Goal: Task Accomplishment & Management: Manage account settings

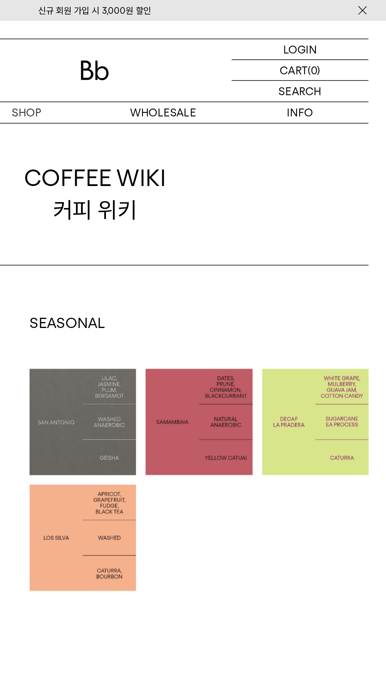
click at [0, 0] on p "로그인" at bounding box center [0, 0] width 0 height 0
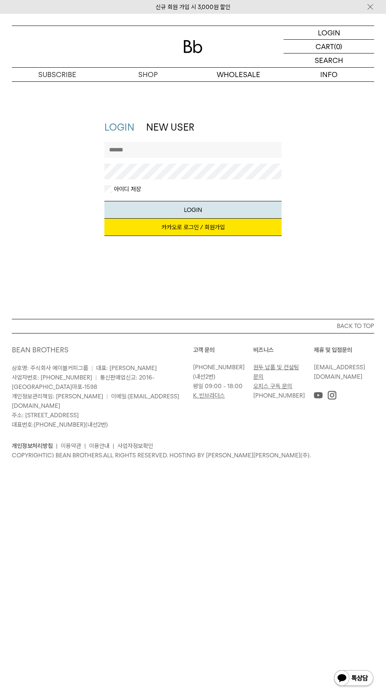
click at [111, 149] on input "text" at bounding box center [192, 150] width 177 height 16
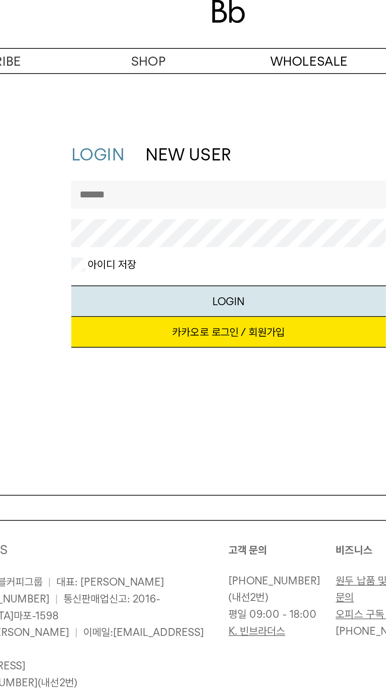
click at [114, 149] on input "text" at bounding box center [192, 150] width 177 height 16
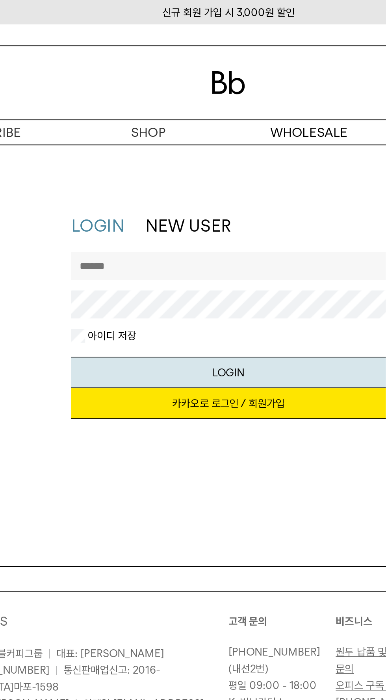
type input "**********"
click at [104, 201] on button "LOGIN" at bounding box center [192, 210] width 177 height 18
click at [231, 206] on button "LOGIN" at bounding box center [192, 210] width 177 height 18
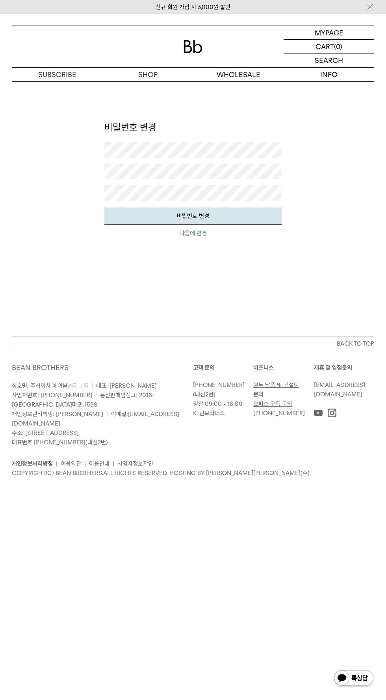
click at [123, 231] on button "다음에 변경" at bounding box center [192, 234] width 177 height 18
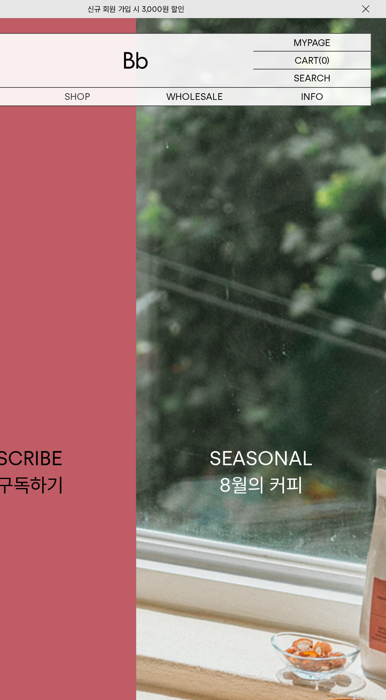
click at [0, 0] on p "마이페이지" at bounding box center [0, 0] width 0 height 0
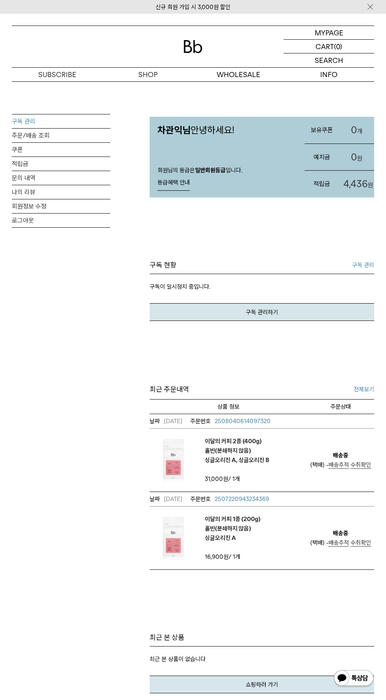
click at [26, 122] on link "구독 관리" at bounding box center [61, 121] width 98 height 14
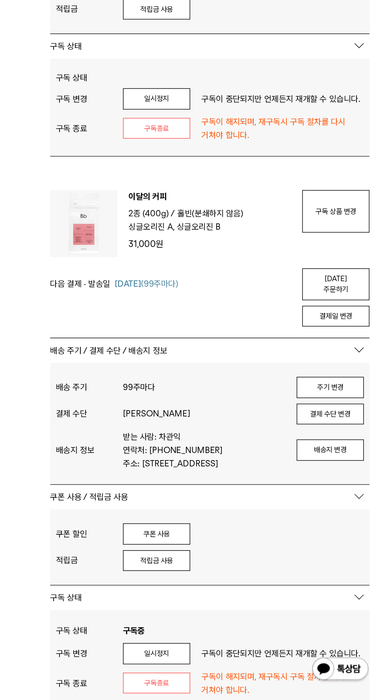
scroll to position [164, 0]
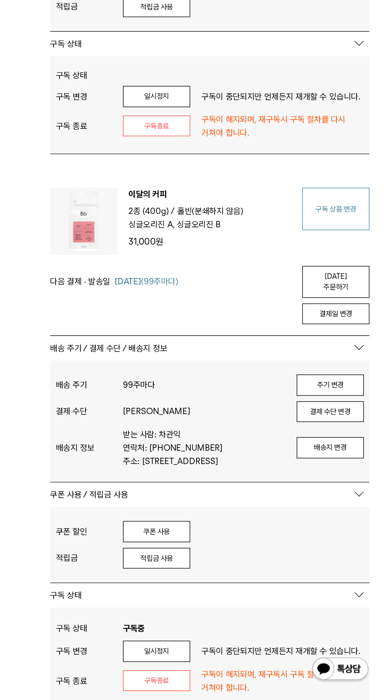
click at [333, 360] on link "구독 상품 변경" at bounding box center [350, 355] width 47 height 30
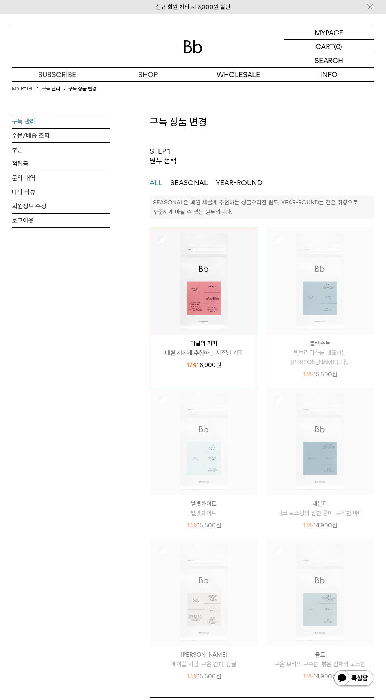
select select "**"
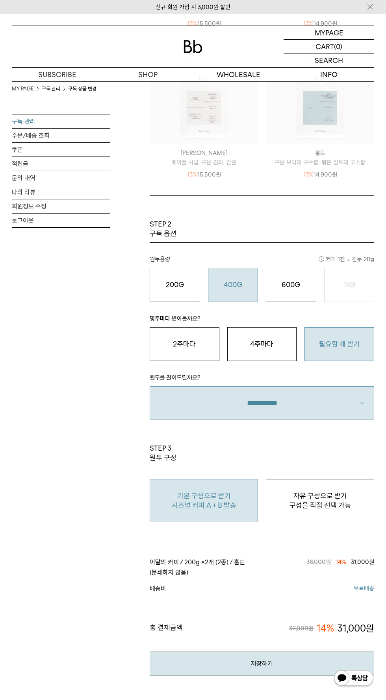
scroll to position [504, 0]
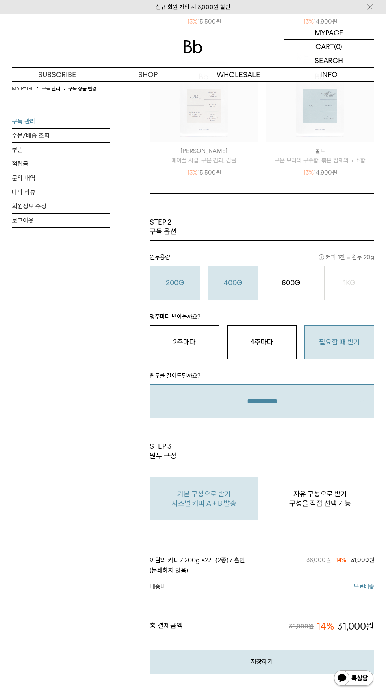
click at [173, 274] on button "200G 16,900 원" at bounding box center [174, 283] width 50 height 34
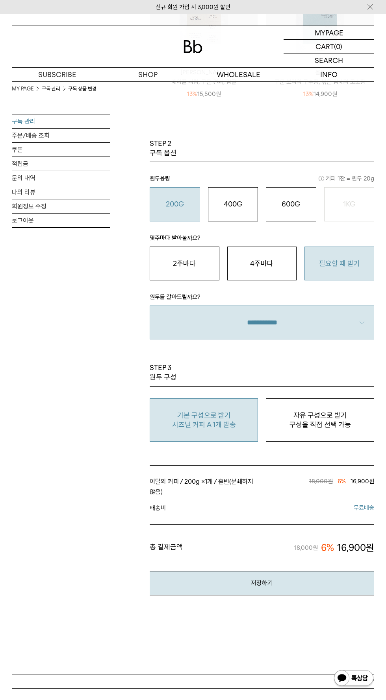
scroll to position [583, 0]
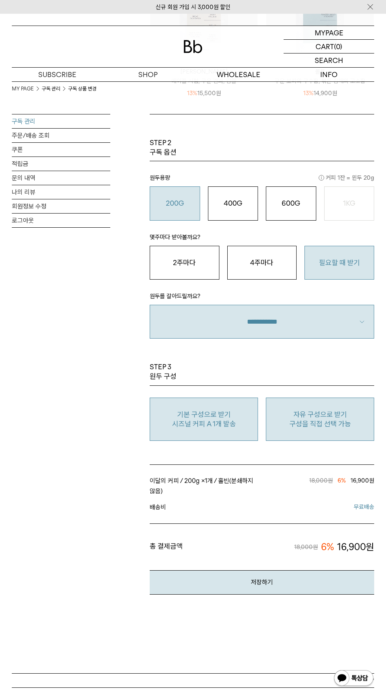
click at [297, 413] on p "자유 구성으로 받기" at bounding box center [320, 414] width 100 height 9
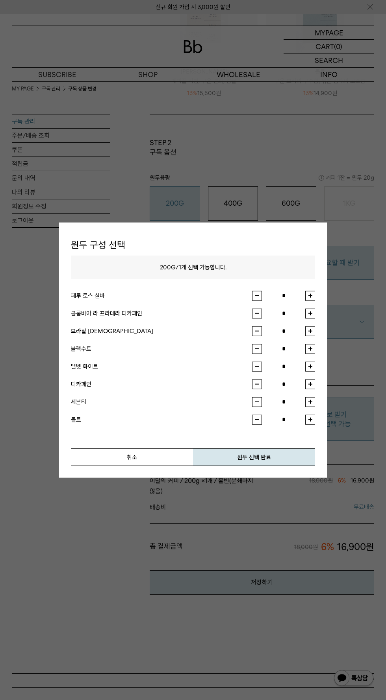
click at [309, 336] on button "button" at bounding box center [310, 331] width 10 height 10
type input "*"
click at [276, 466] on button "원두 선택 완료" at bounding box center [254, 457] width 122 height 18
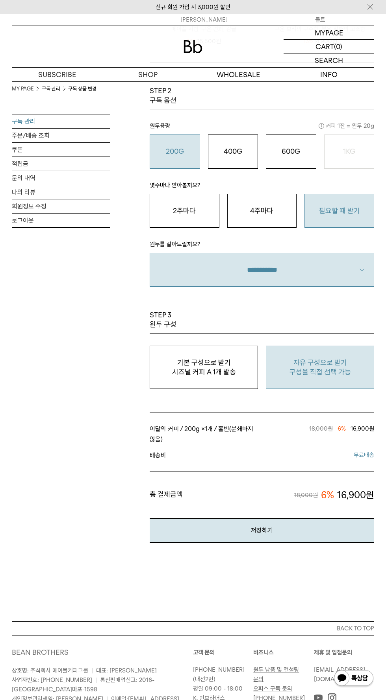
scroll to position [643, 0]
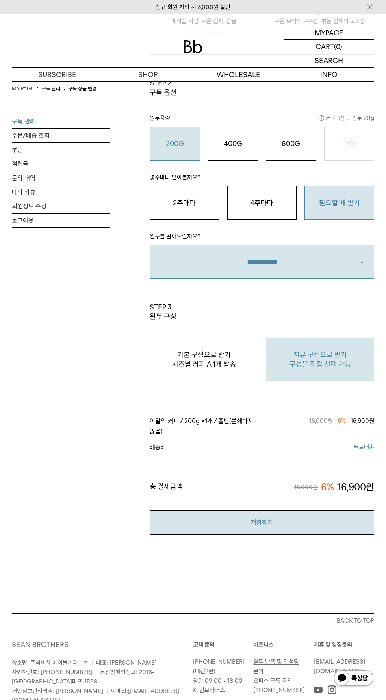
click at [273, 520] on button "저장하기" at bounding box center [261, 523] width 224 height 24
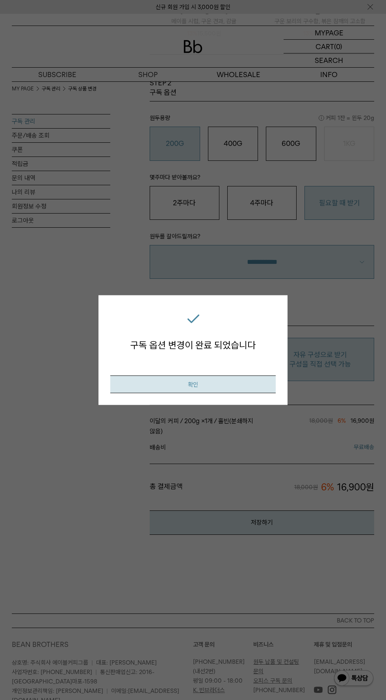
click at [251, 393] on button "확인" at bounding box center [192, 384] width 165 height 18
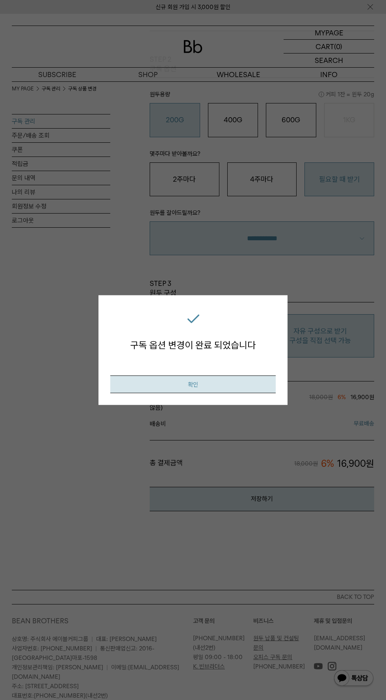
scroll to position [699, 0]
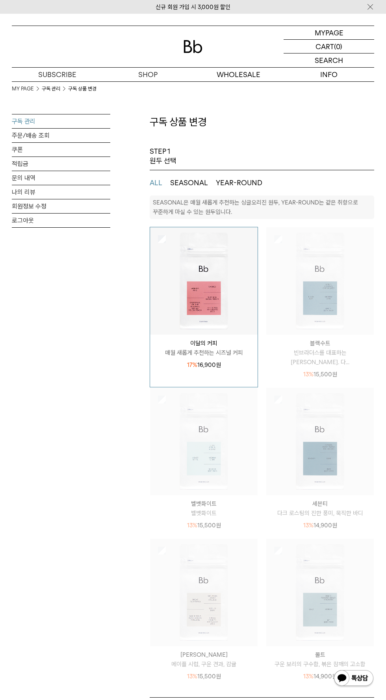
select select "**"
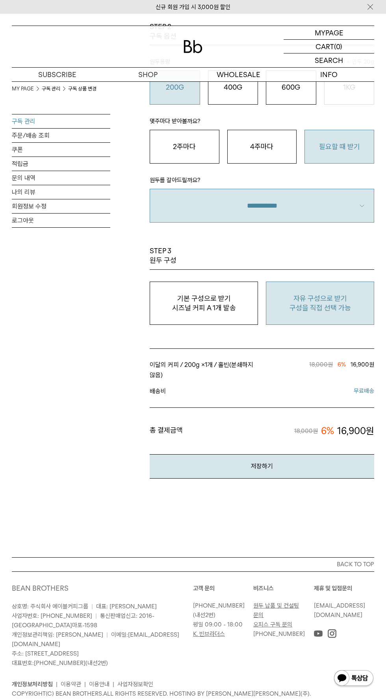
click at [22, 119] on link "구독 관리" at bounding box center [61, 121] width 98 height 14
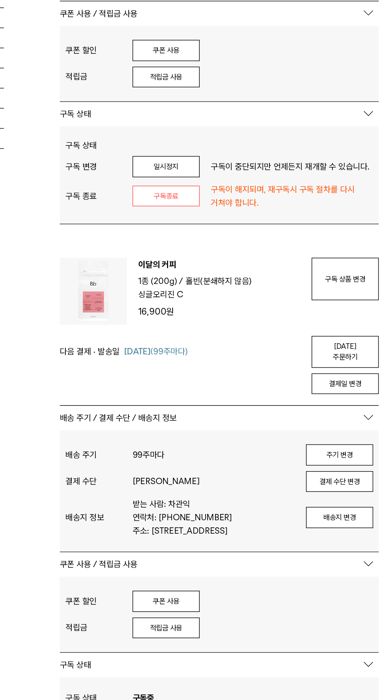
scroll to position [199, 0]
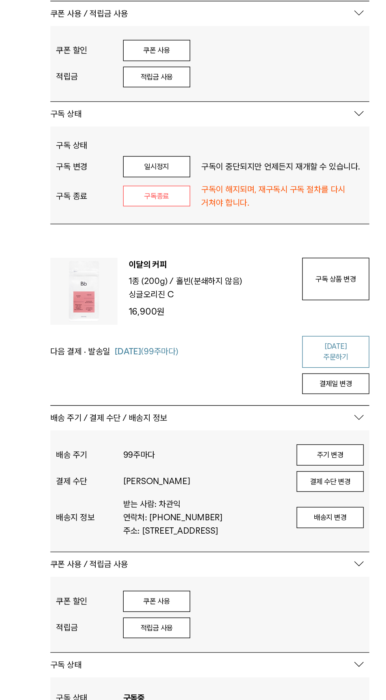
click at [357, 365] on link "[DATE] 주문하기" at bounding box center [350, 371] width 47 height 22
